Goal: Information Seeking & Learning: Learn about a topic

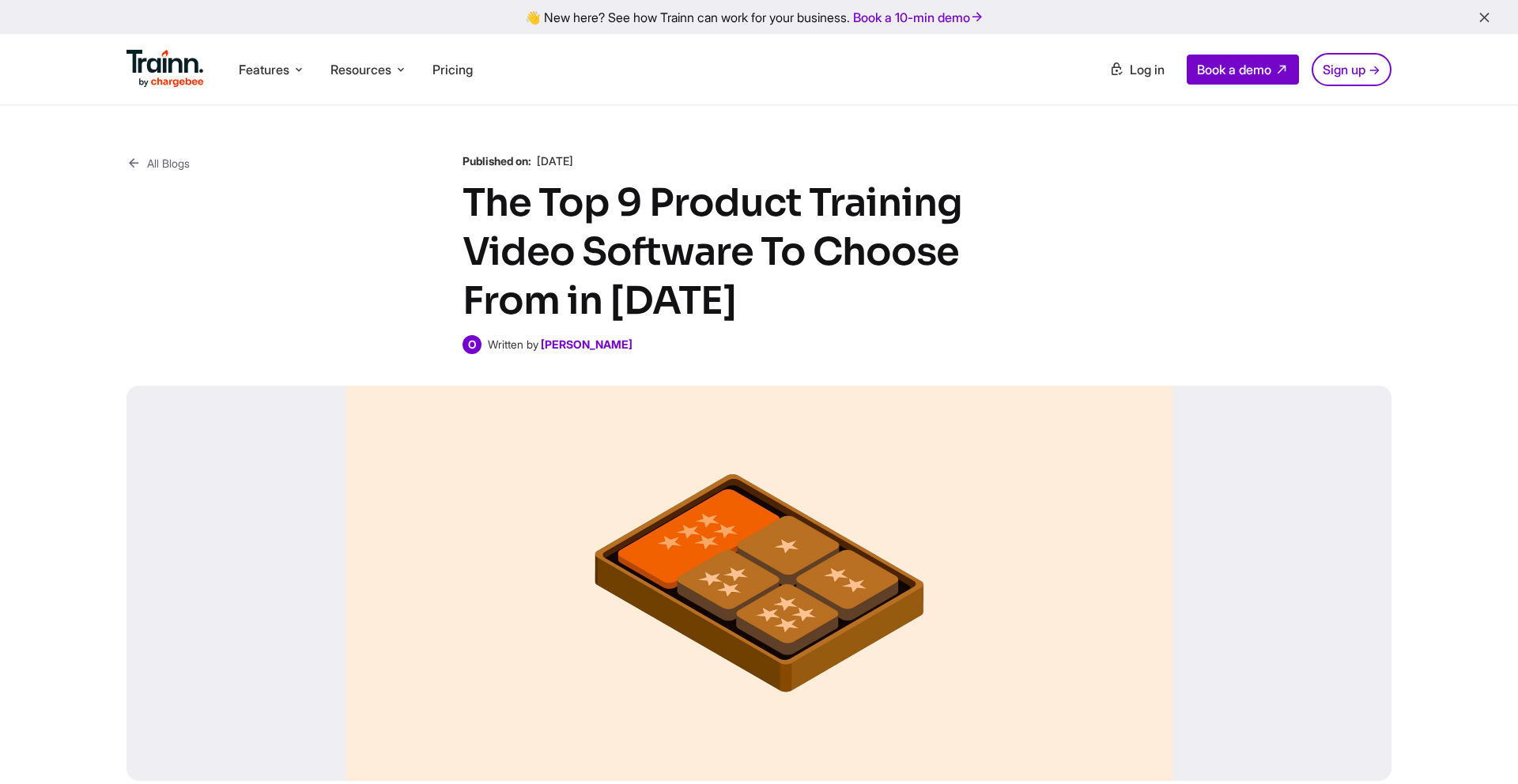
scroll to position [9, 0]
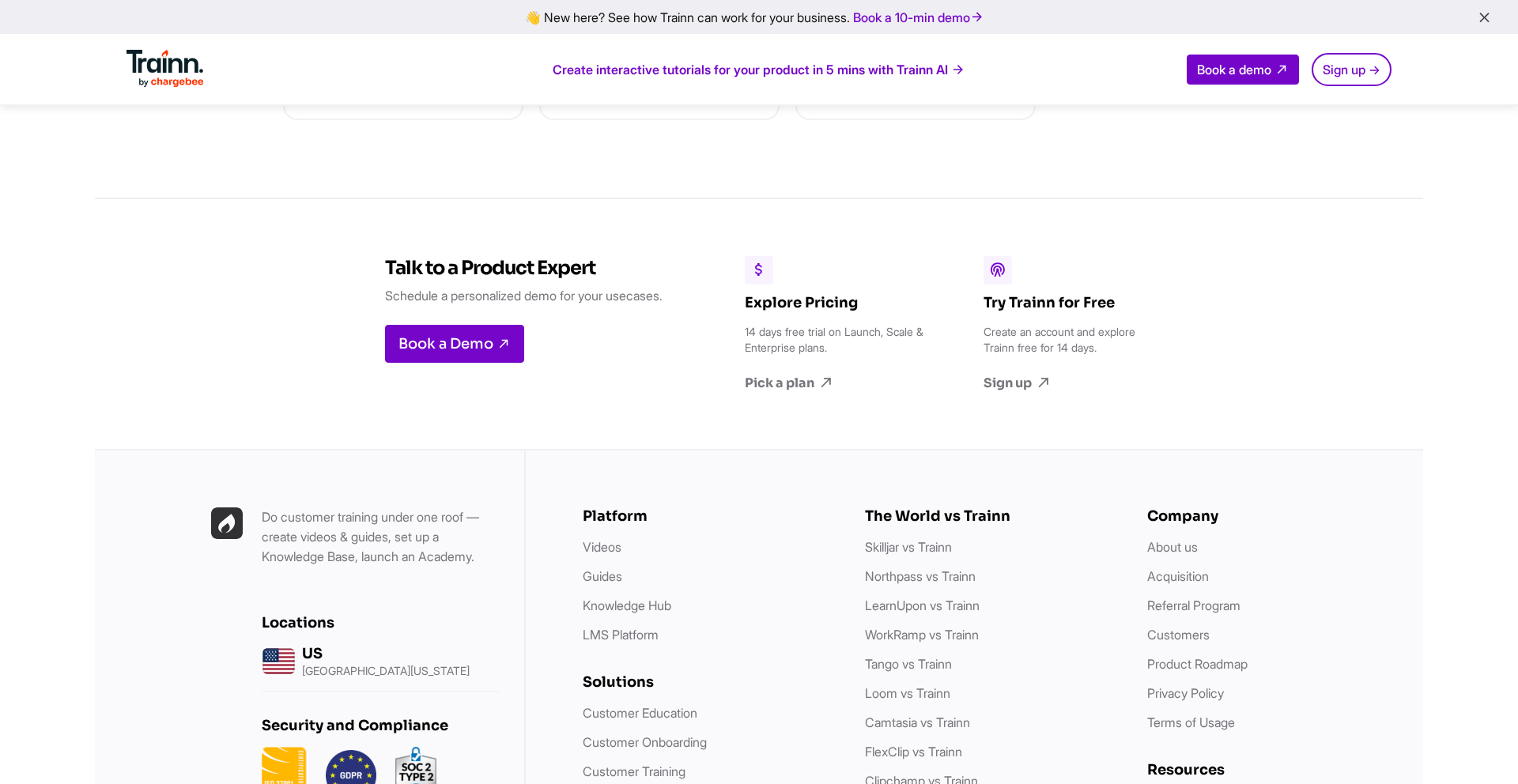
scroll to position [4936, 0]
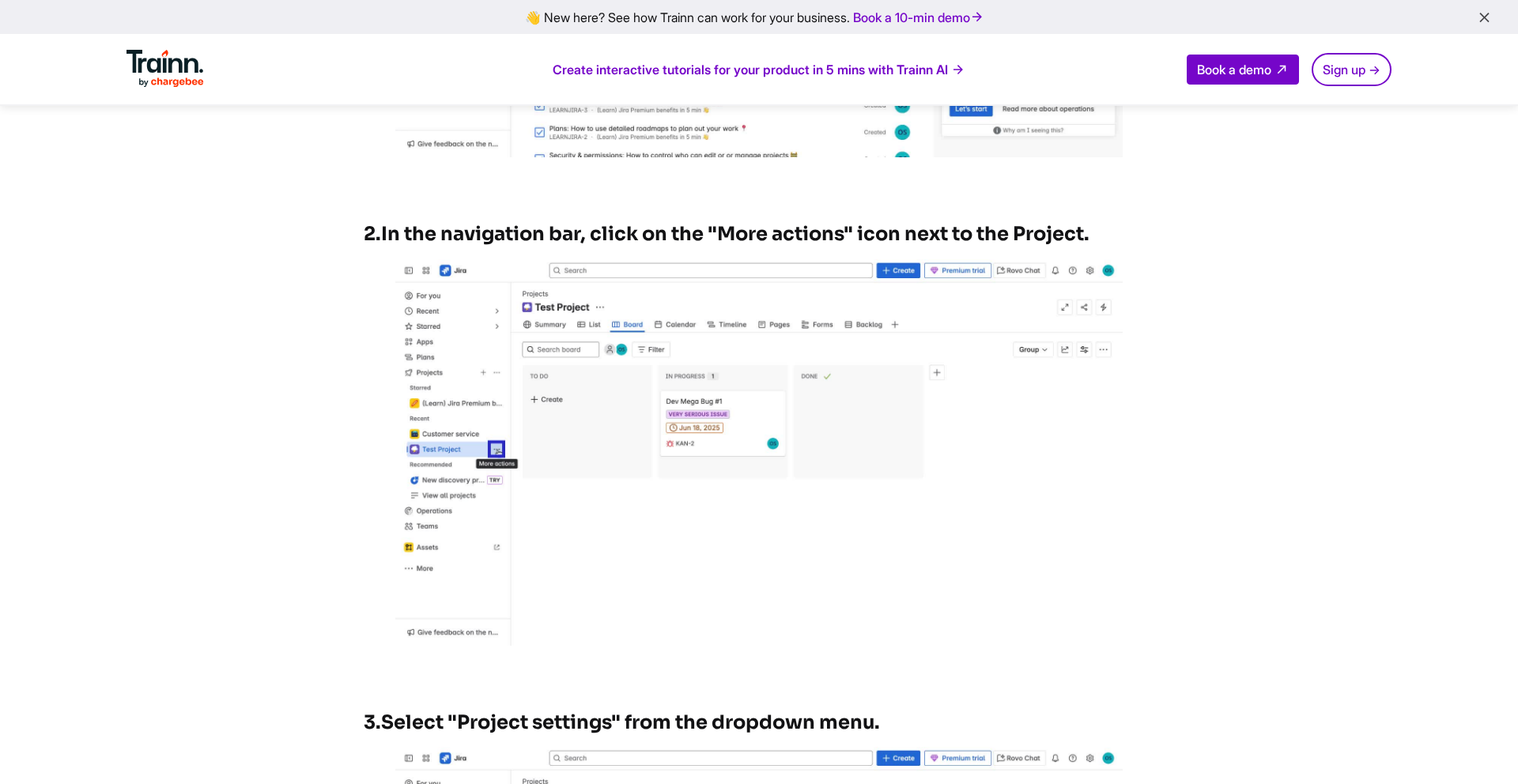
scroll to position [1223, 0]
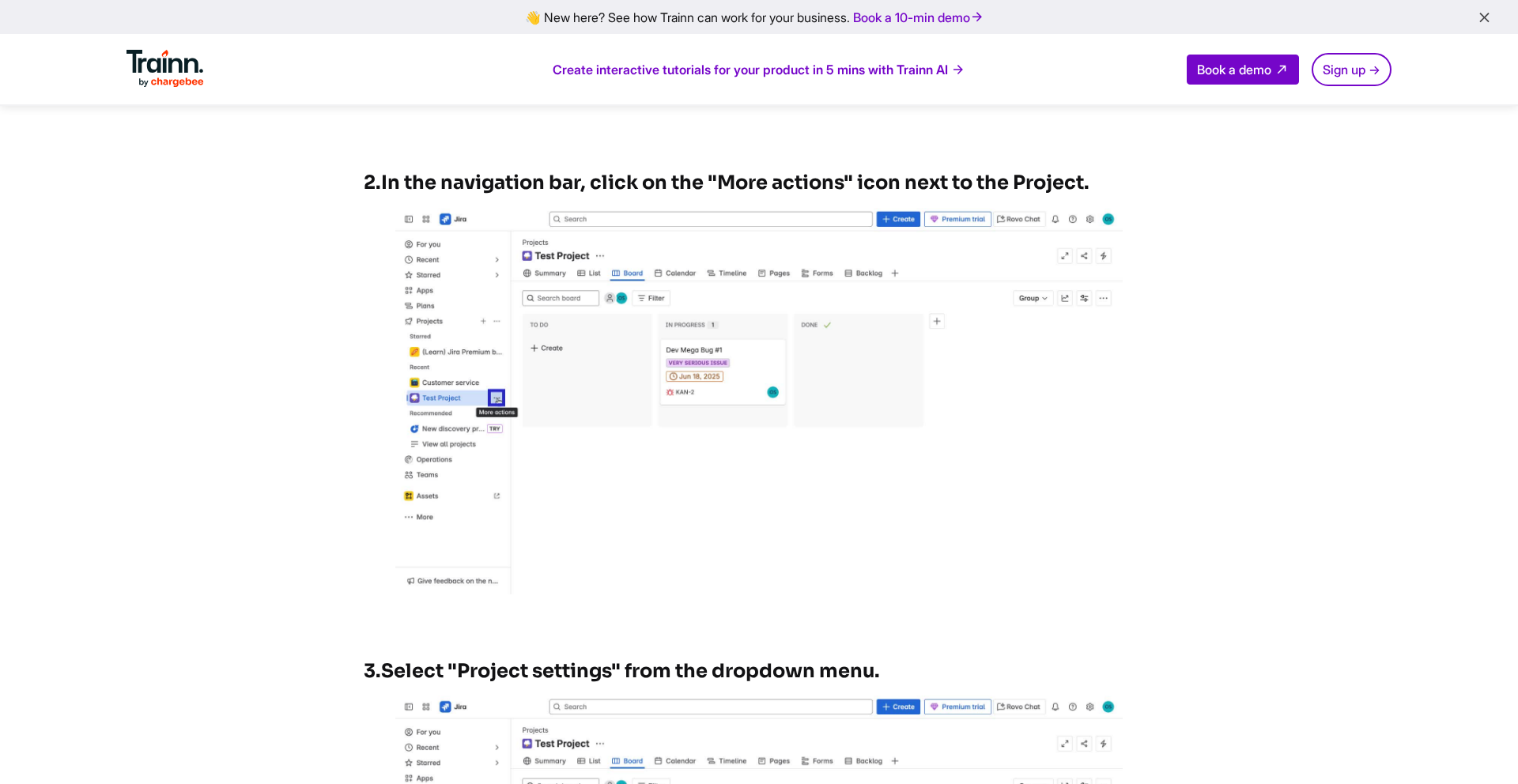
click at [1484, 19] on icon "button" at bounding box center [1484, 18] width 16 height 17
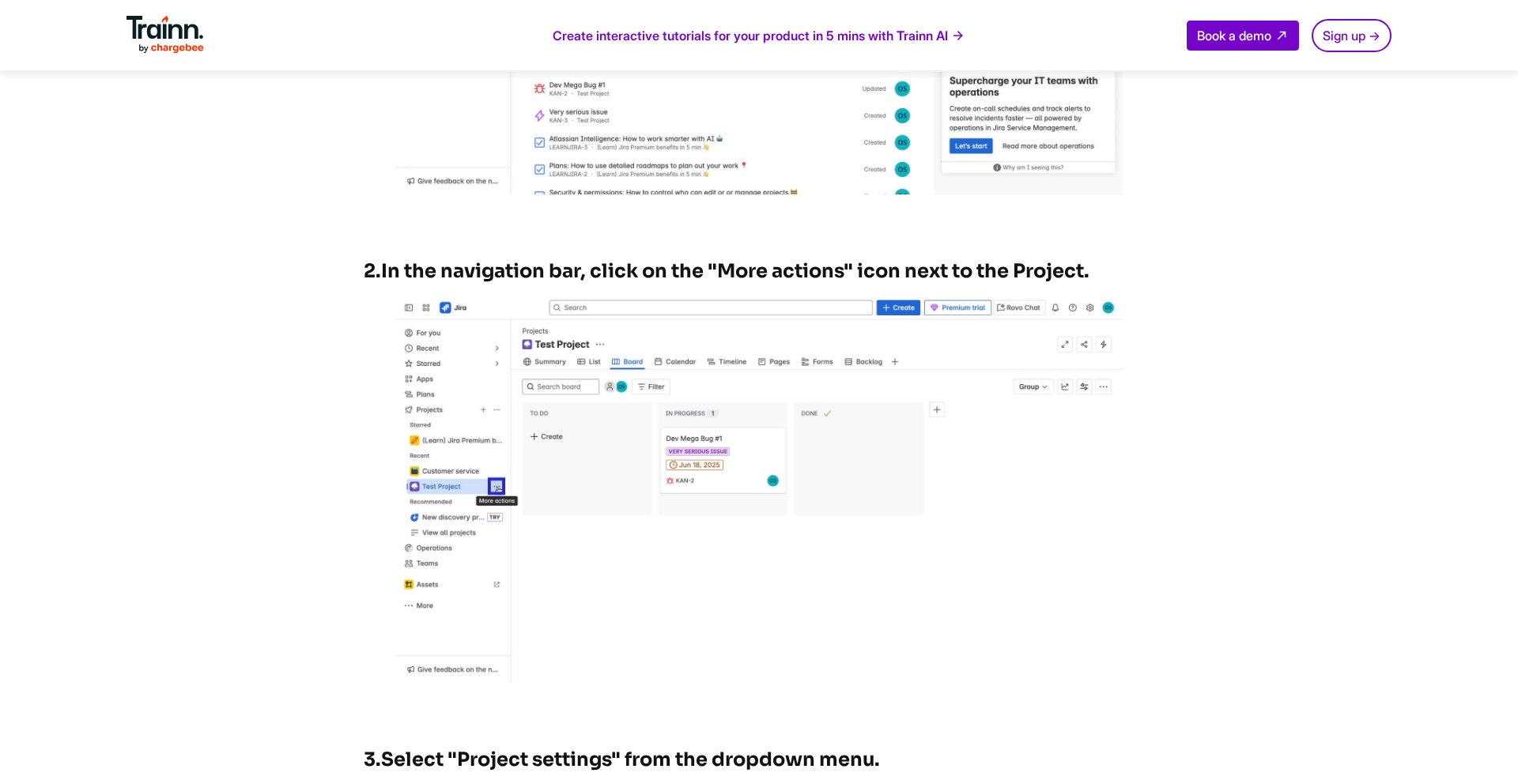
scroll to position [0, 0]
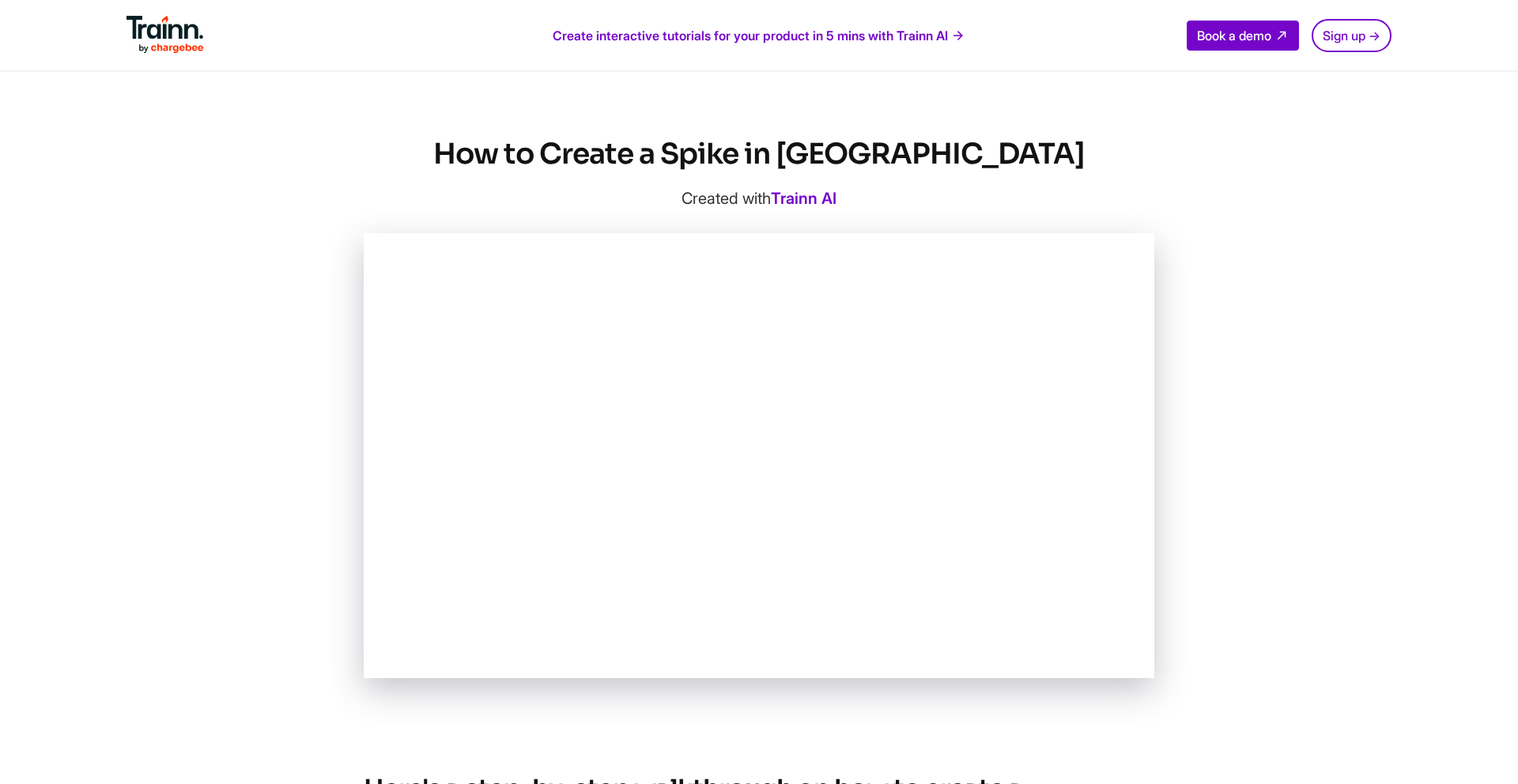
click at [172, 39] on img at bounding box center [165, 34] width 77 height 38
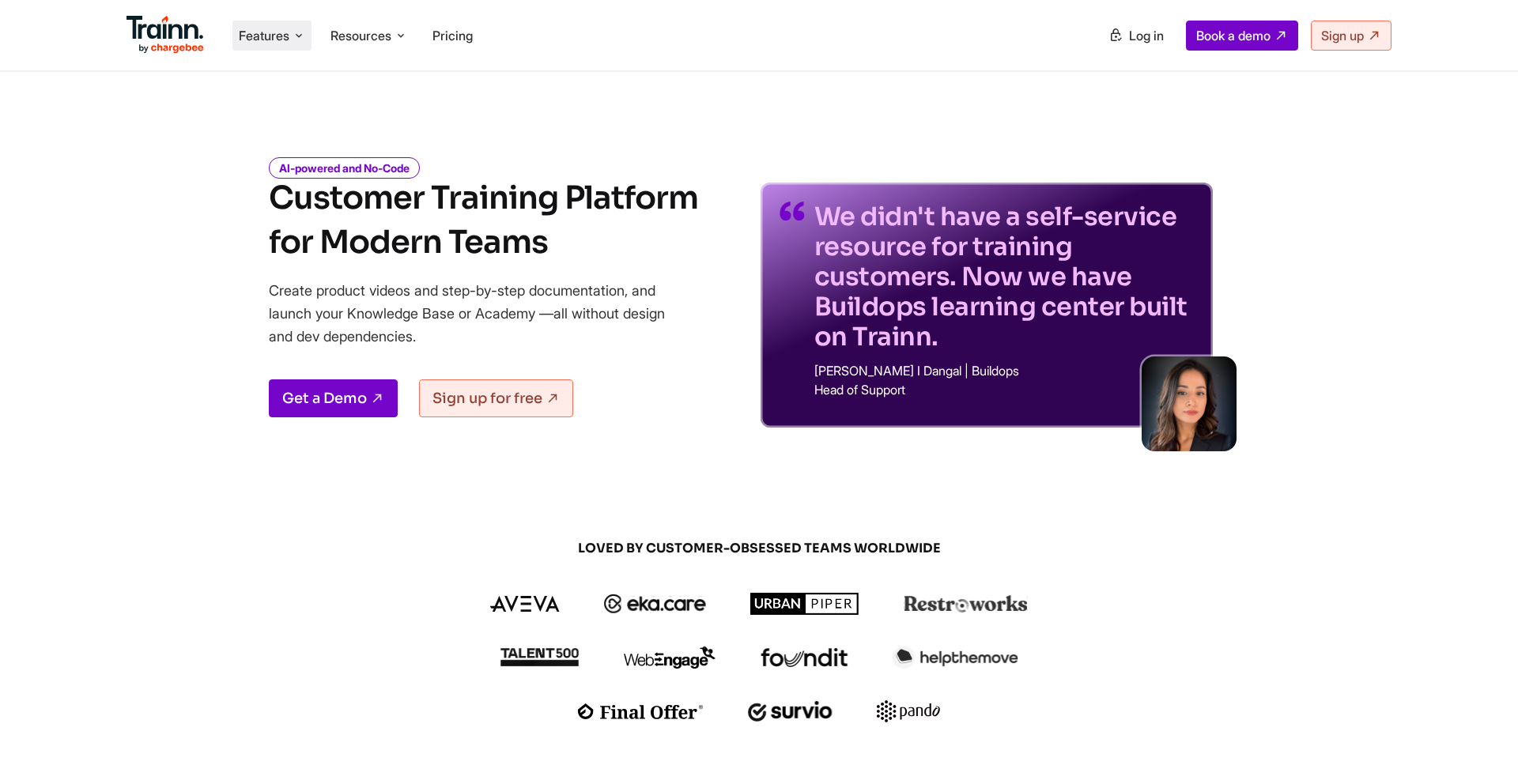
click at [296, 35] on icon at bounding box center [299, 35] width 13 height 15
